Goal: Information Seeking & Learning: Find specific fact

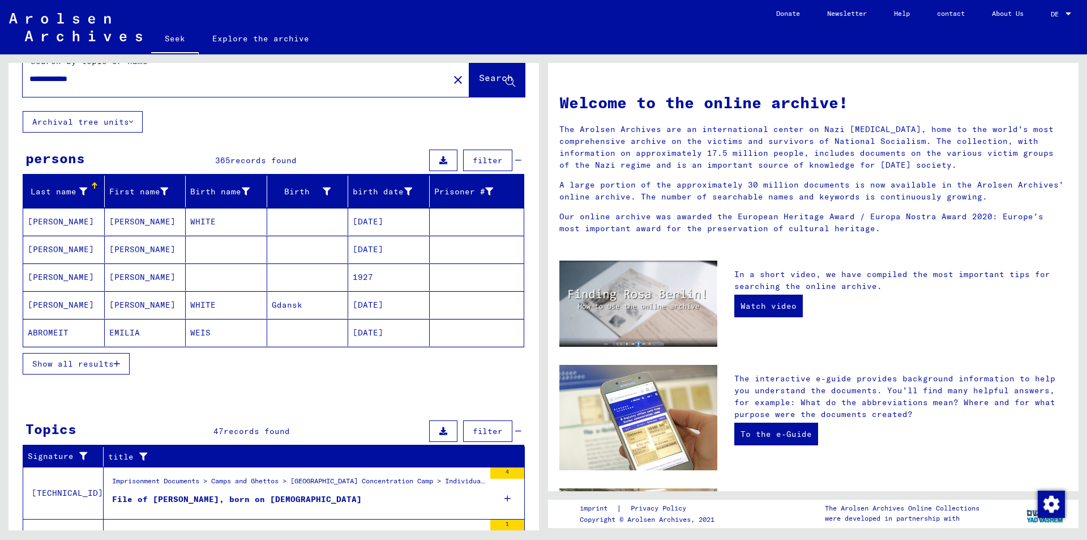
scroll to position [21, 0]
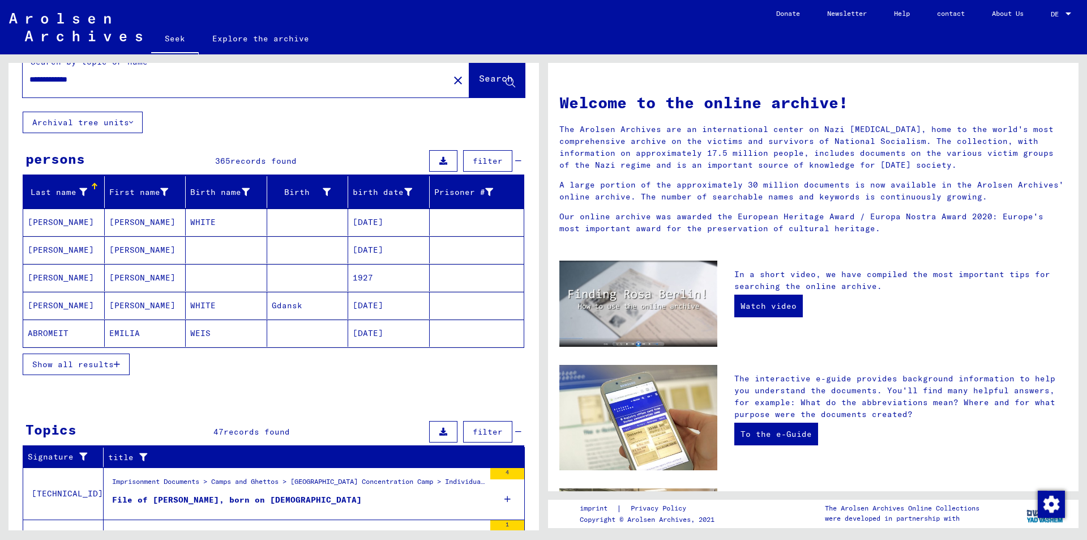
click at [87, 368] on font "Show all results" at bounding box center [73, 364] width 82 height 10
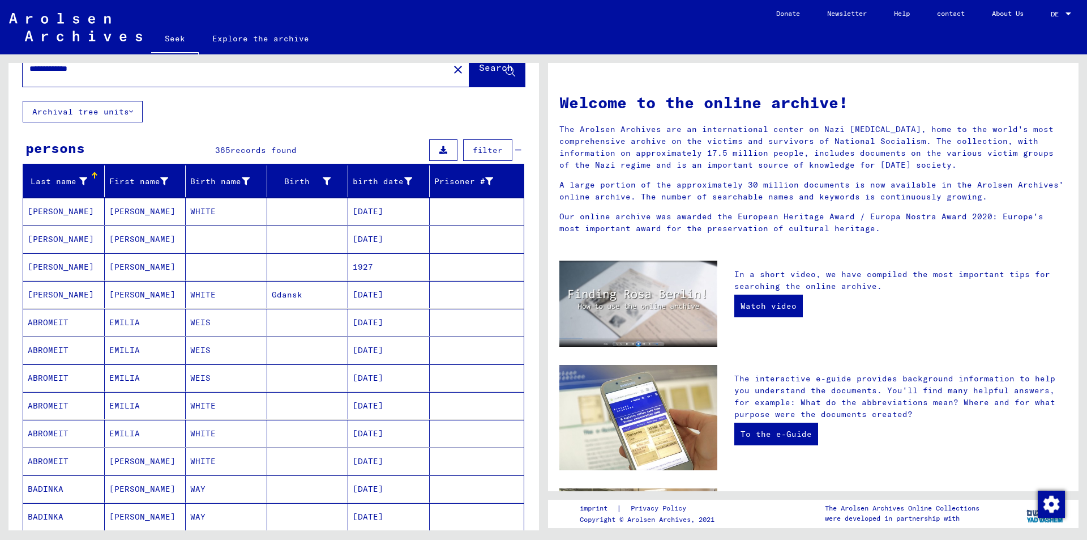
scroll to position [27, 0]
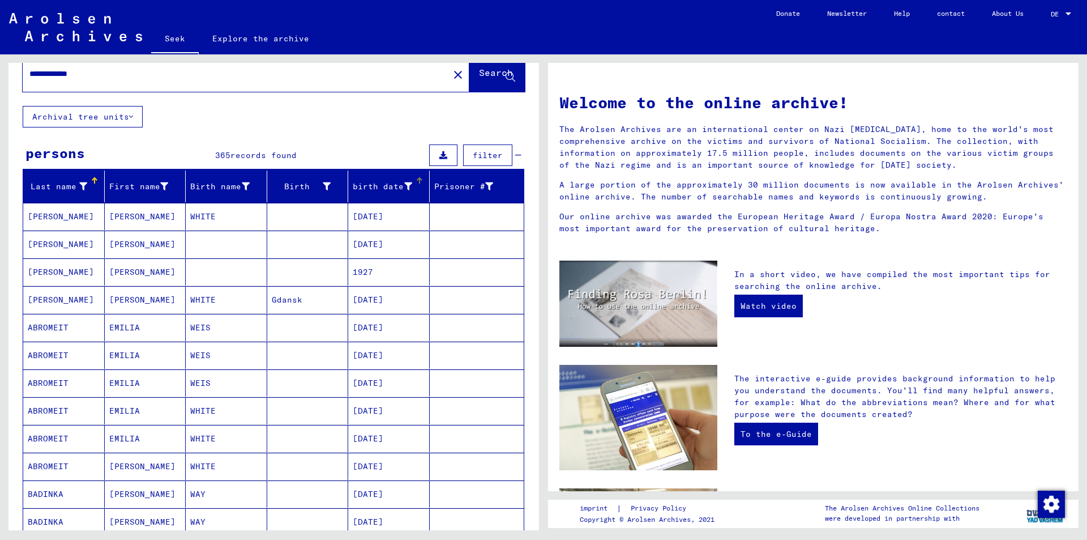
click at [419, 181] on div at bounding box center [419, 181] width 1 height 6
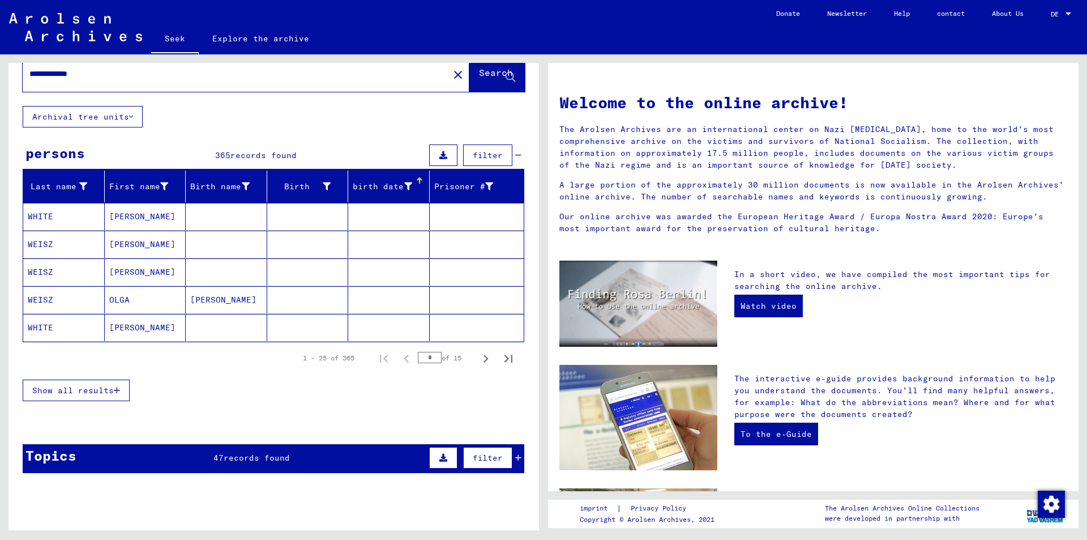
scroll to position [185, 0]
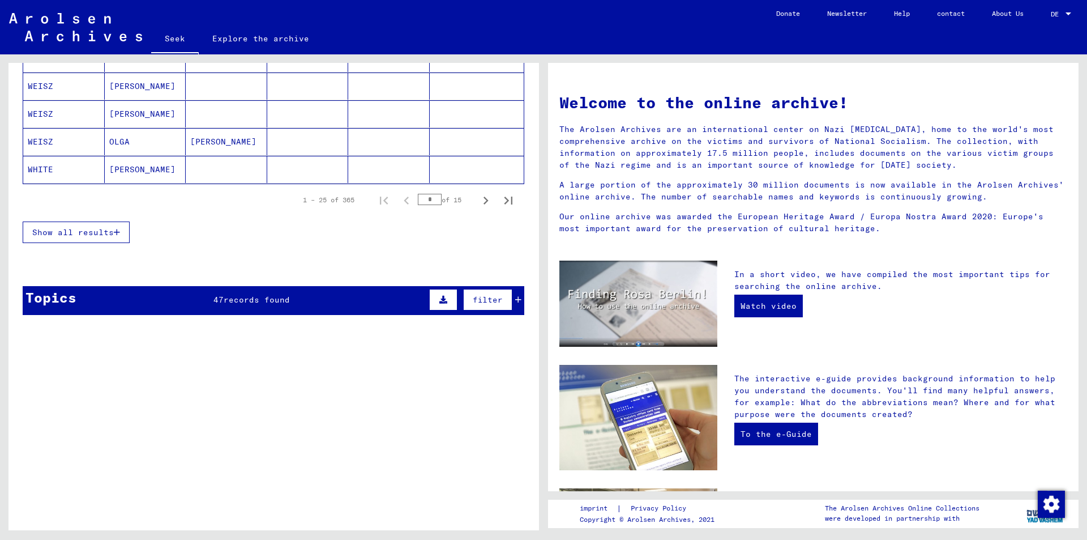
click at [53, 238] on button "Show all results" at bounding box center [76, 232] width 107 height 22
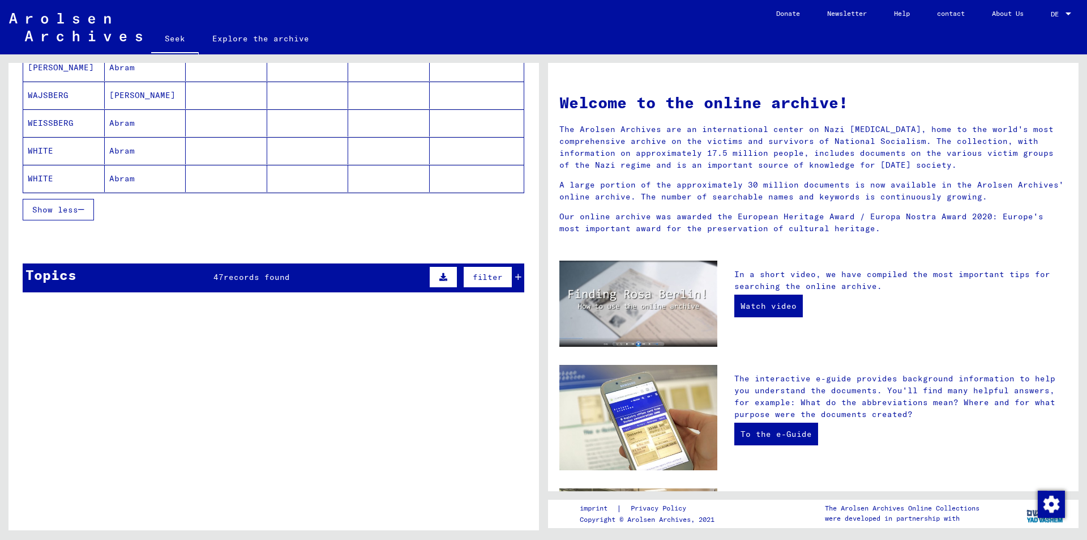
scroll to position [0, 0]
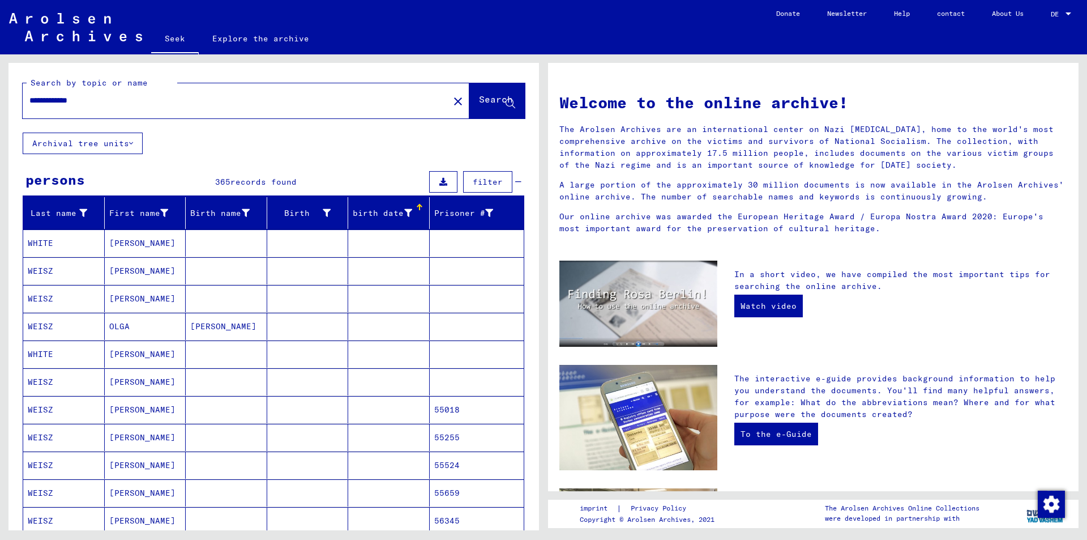
click at [404, 218] on div at bounding box center [408, 213] width 8 height 12
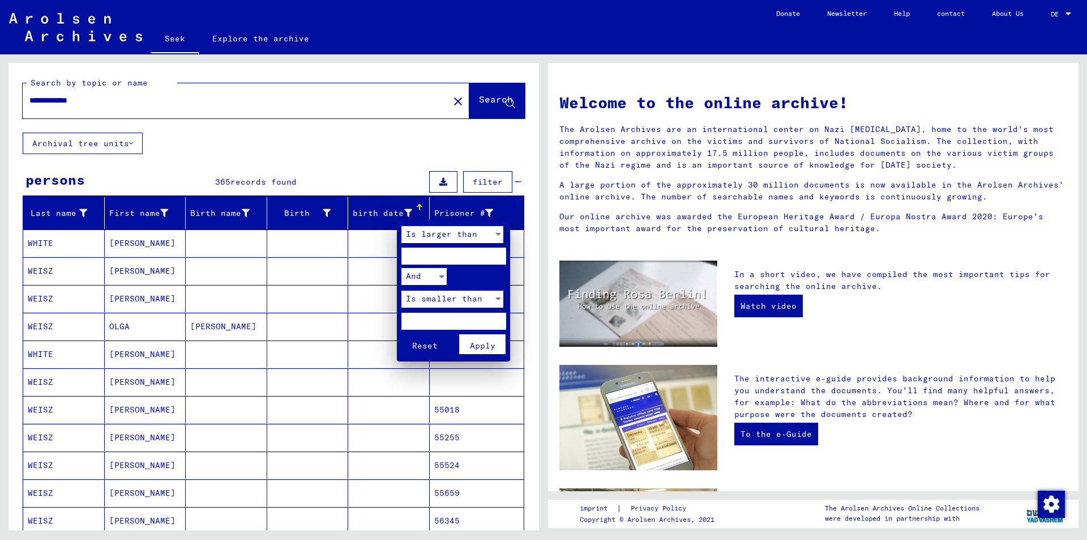
click at [369, 220] on div at bounding box center [543, 270] width 1087 height 540
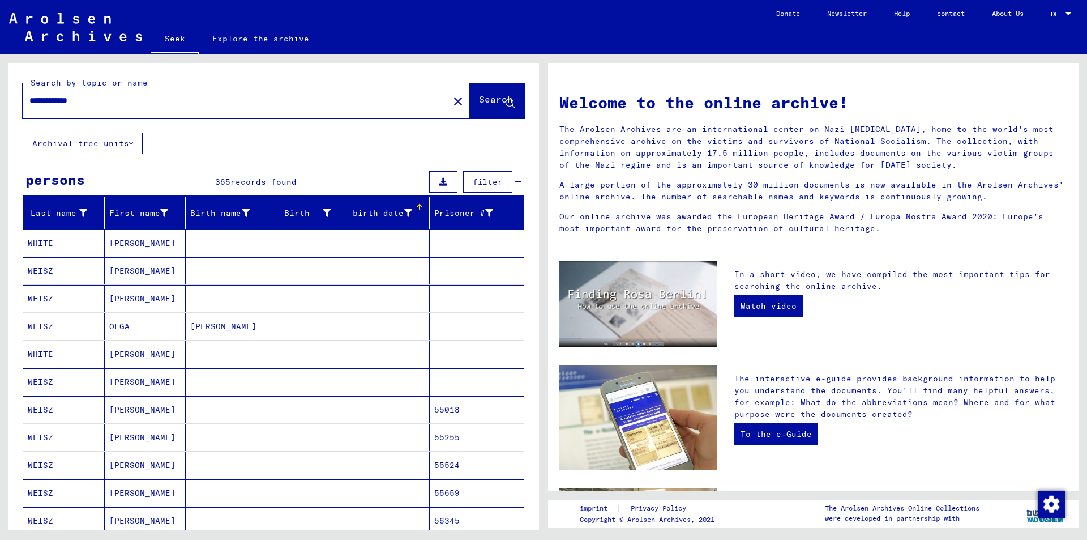
click at [419, 207] on div at bounding box center [419, 207] width 1 height 6
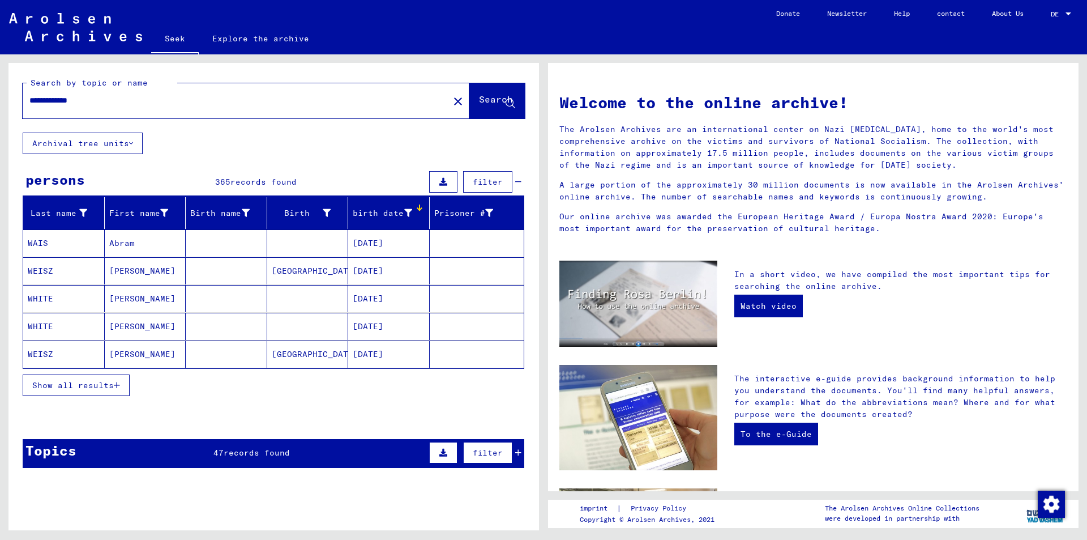
click at [419, 208] on div at bounding box center [420, 208] width 3 height 3
click at [78, 387] on font "Show all results" at bounding box center [73, 385] width 82 height 10
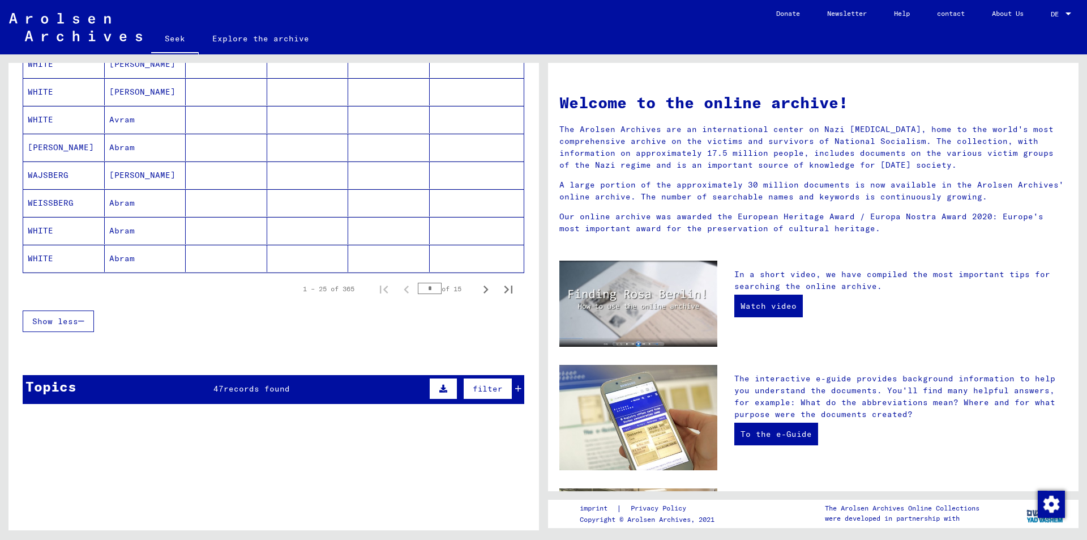
scroll to position [652, 0]
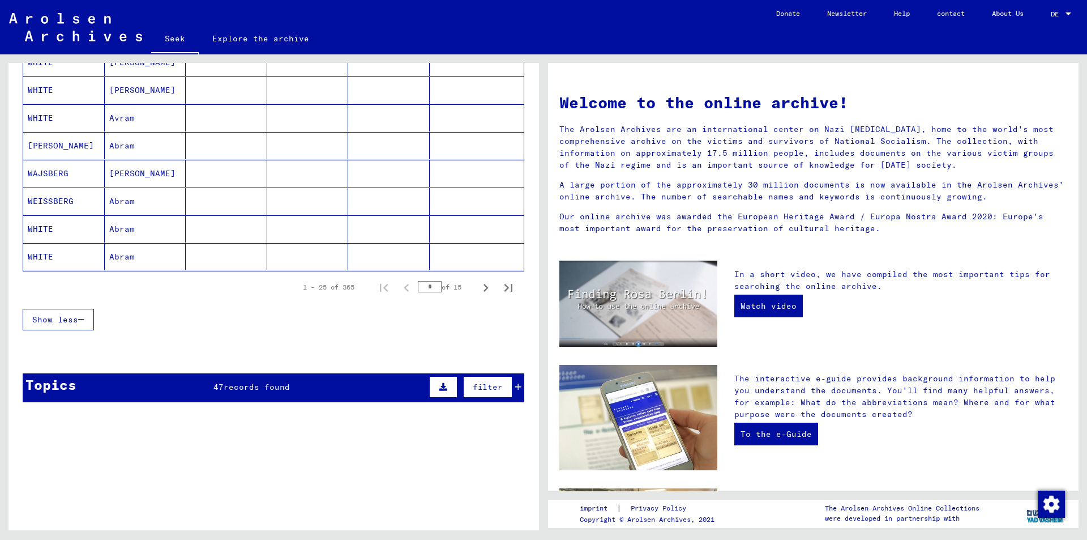
click at [214, 387] on font "47" at bounding box center [219, 387] width 10 height 10
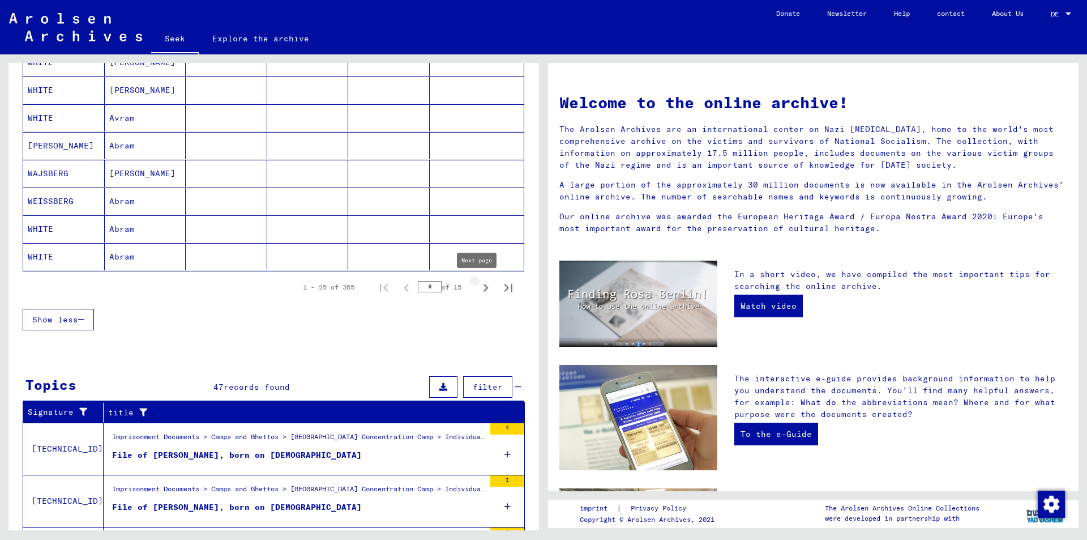
click at [479, 287] on icon "Next page" at bounding box center [486, 288] width 16 height 16
click at [484, 287] on icon "Next page" at bounding box center [486, 288] width 5 height 8
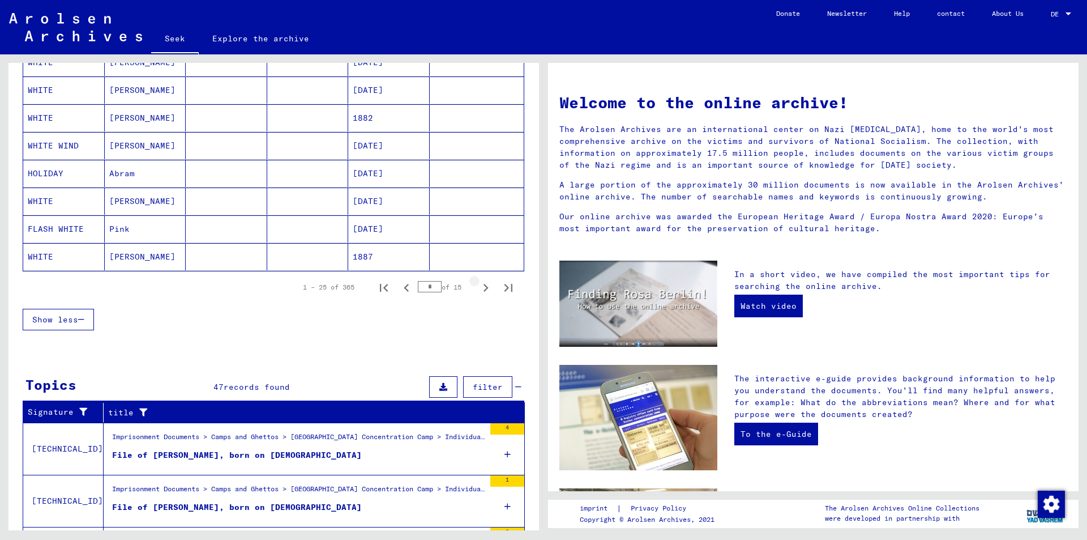
click at [484, 287] on icon "Next page" at bounding box center [486, 288] width 5 height 8
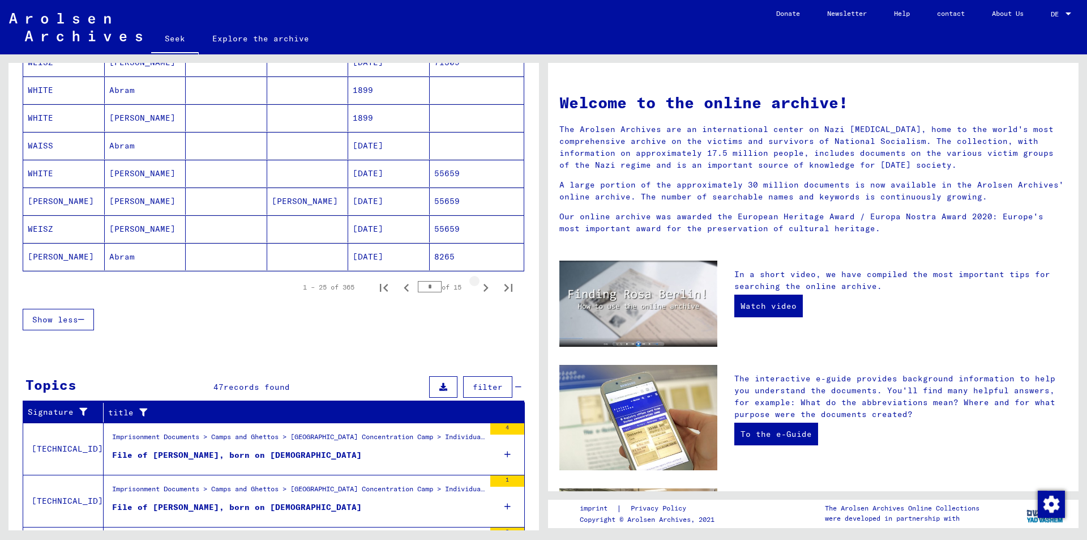
click at [484, 287] on icon "Next page" at bounding box center [486, 288] width 5 height 8
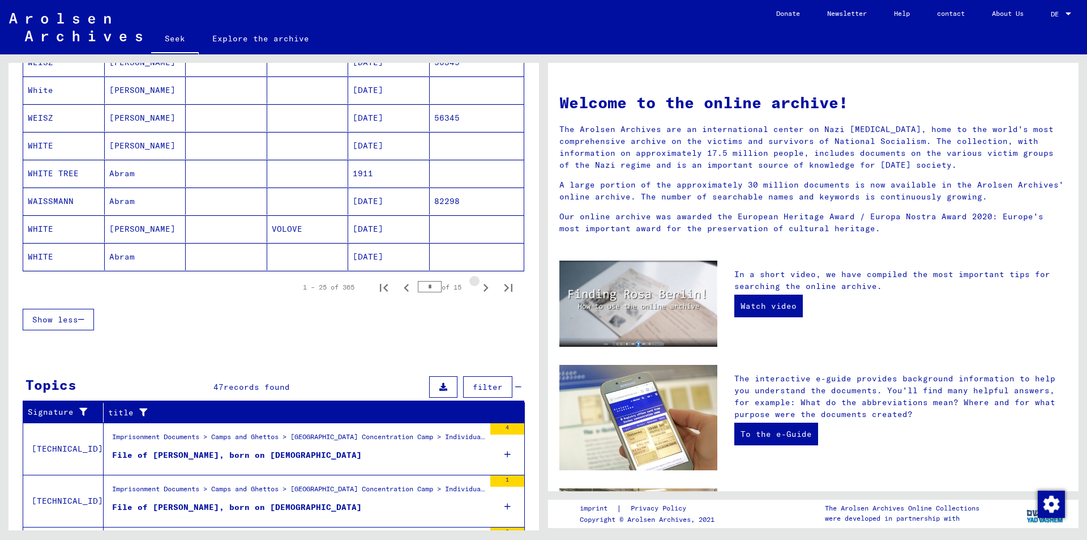
click at [484, 287] on icon "Next page" at bounding box center [486, 288] width 5 height 8
type input "*"
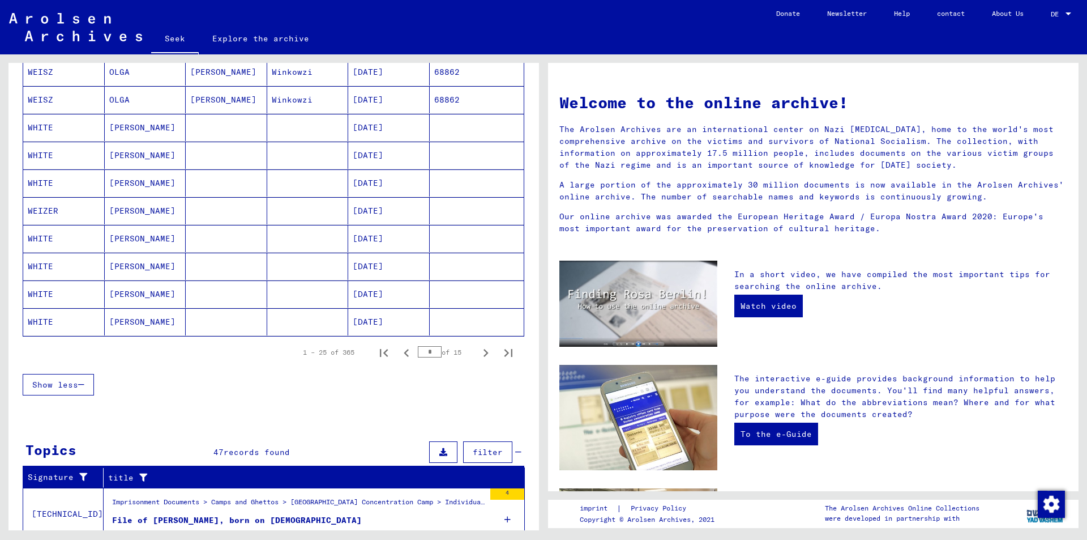
scroll to position [587, 0]
